Goal: Go to known website: Access a specific website the user already knows

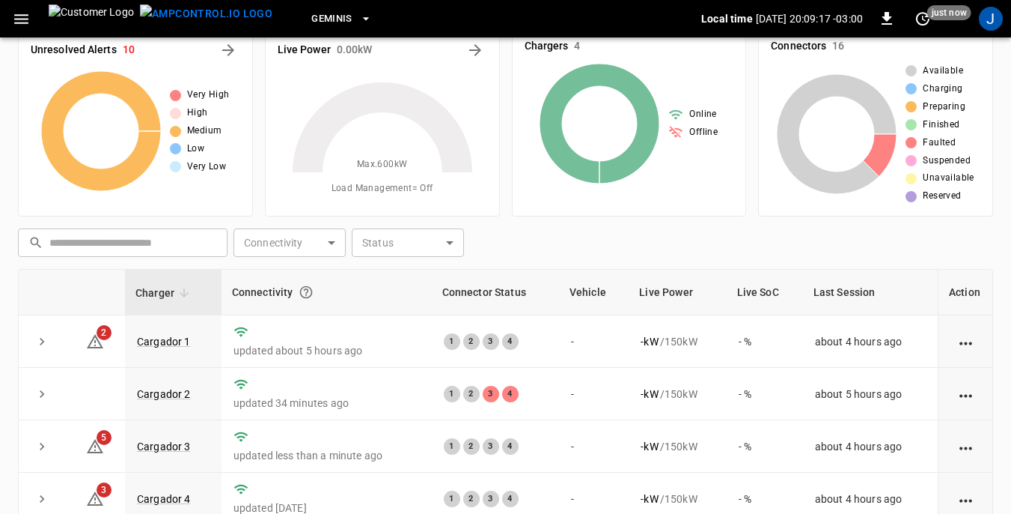
scroll to position [80, 0]
